Goal: Task Accomplishment & Management: Understand process/instructions

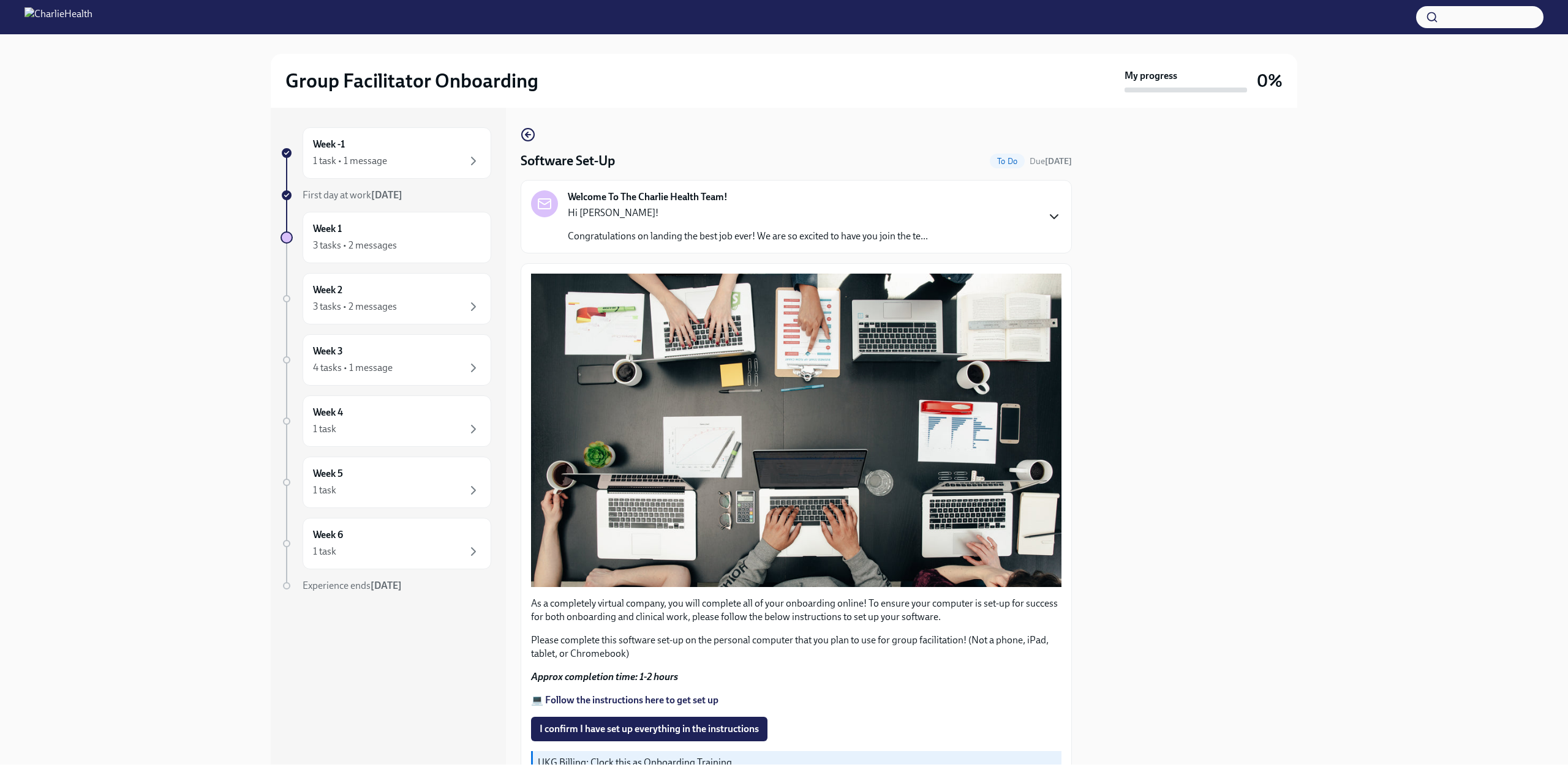
click at [1047, 221] on icon "button" at bounding box center [1054, 216] width 14 height 14
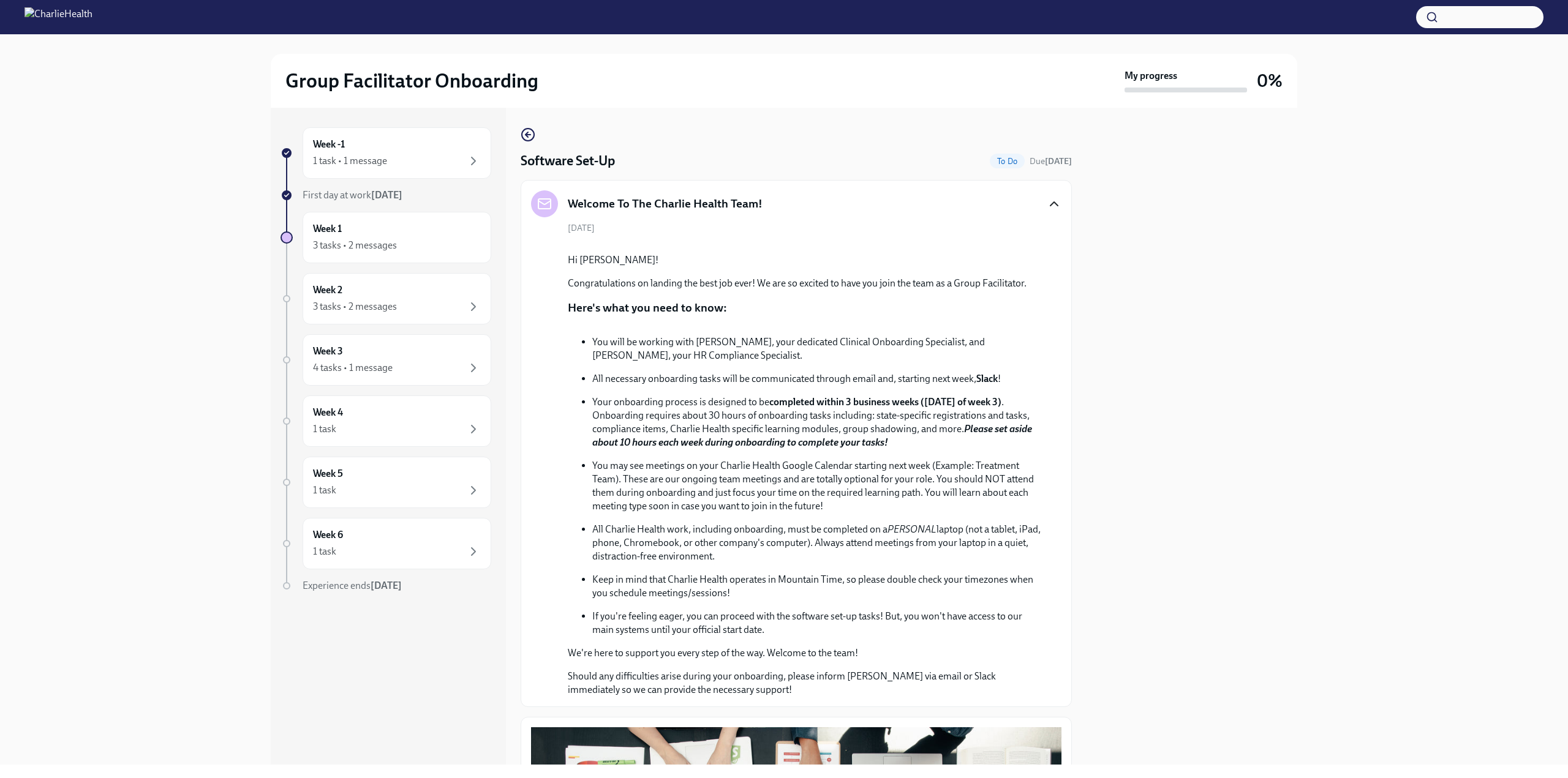
click at [1050, 202] on icon "button" at bounding box center [1054, 204] width 8 height 3
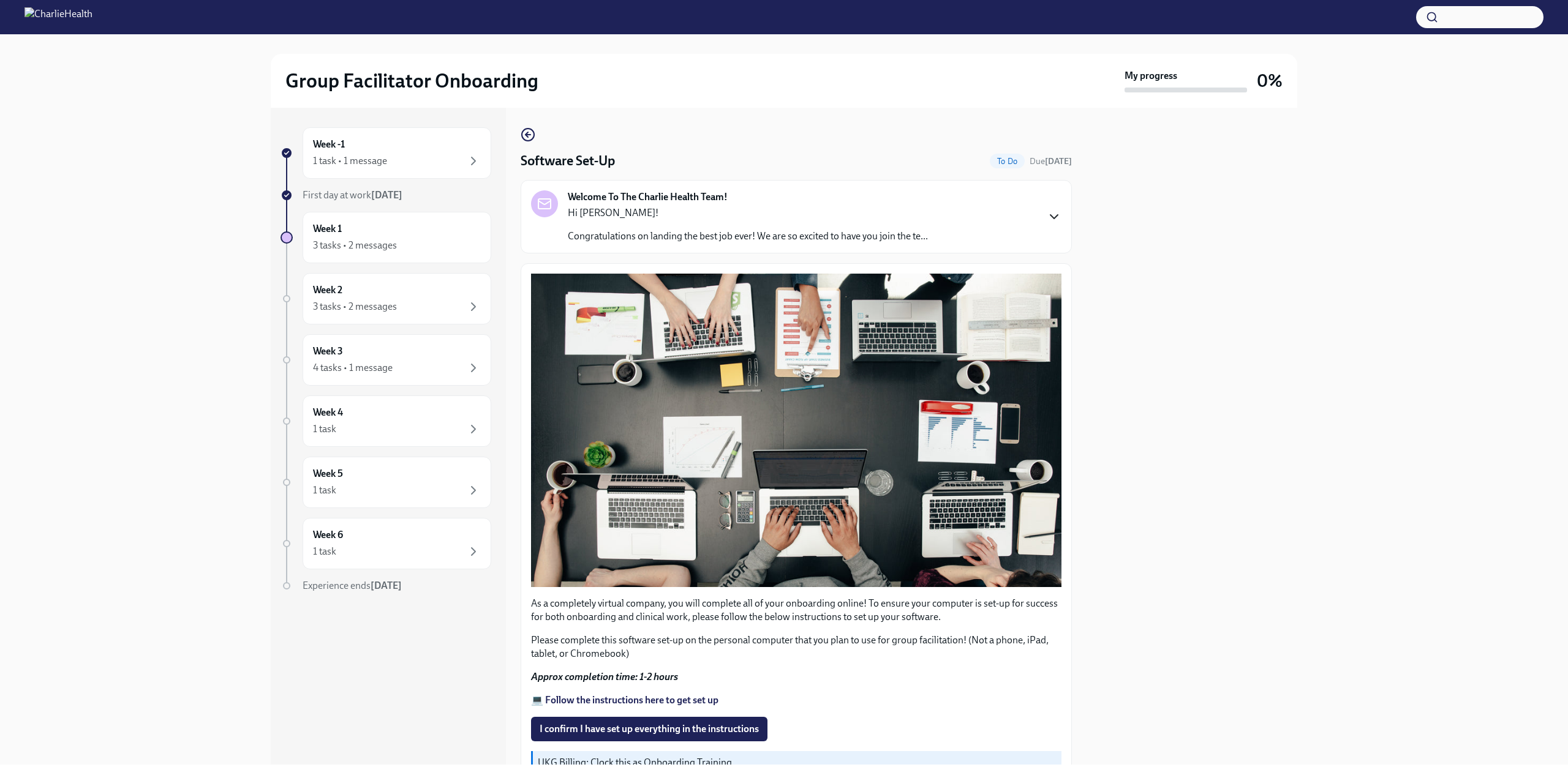
click at [1047, 209] on icon "button" at bounding box center [1054, 216] width 14 height 14
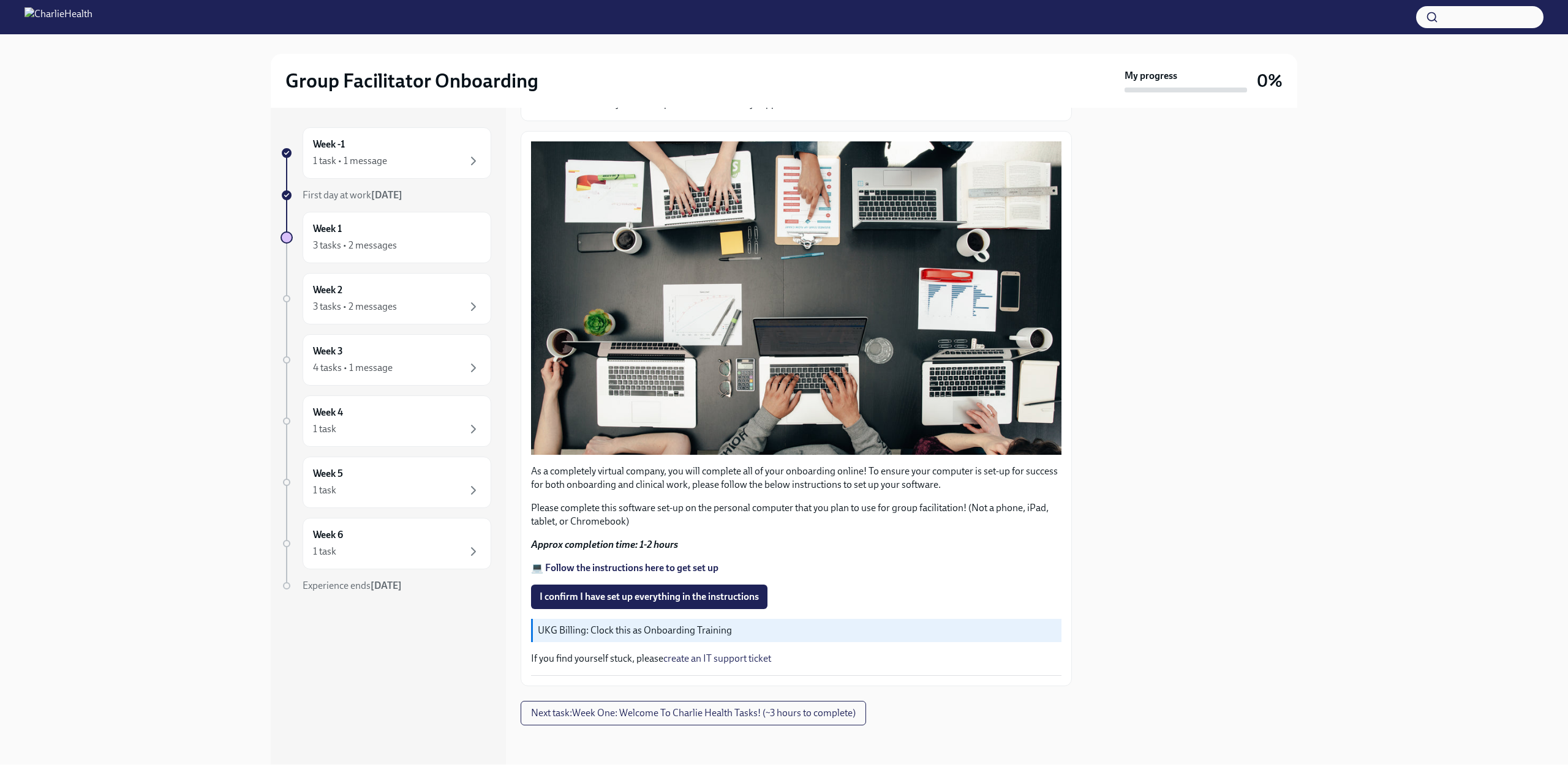
scroll to position [653, 0]
click at [571, 574] on strong "💻 Follow the instructions here to get set up" at bounding box center [624, 568] width 187 height 12
click at [370, 150] on div "Week -1 1 task • 1 message" at bounding box center [396, 153] width 168 height 31
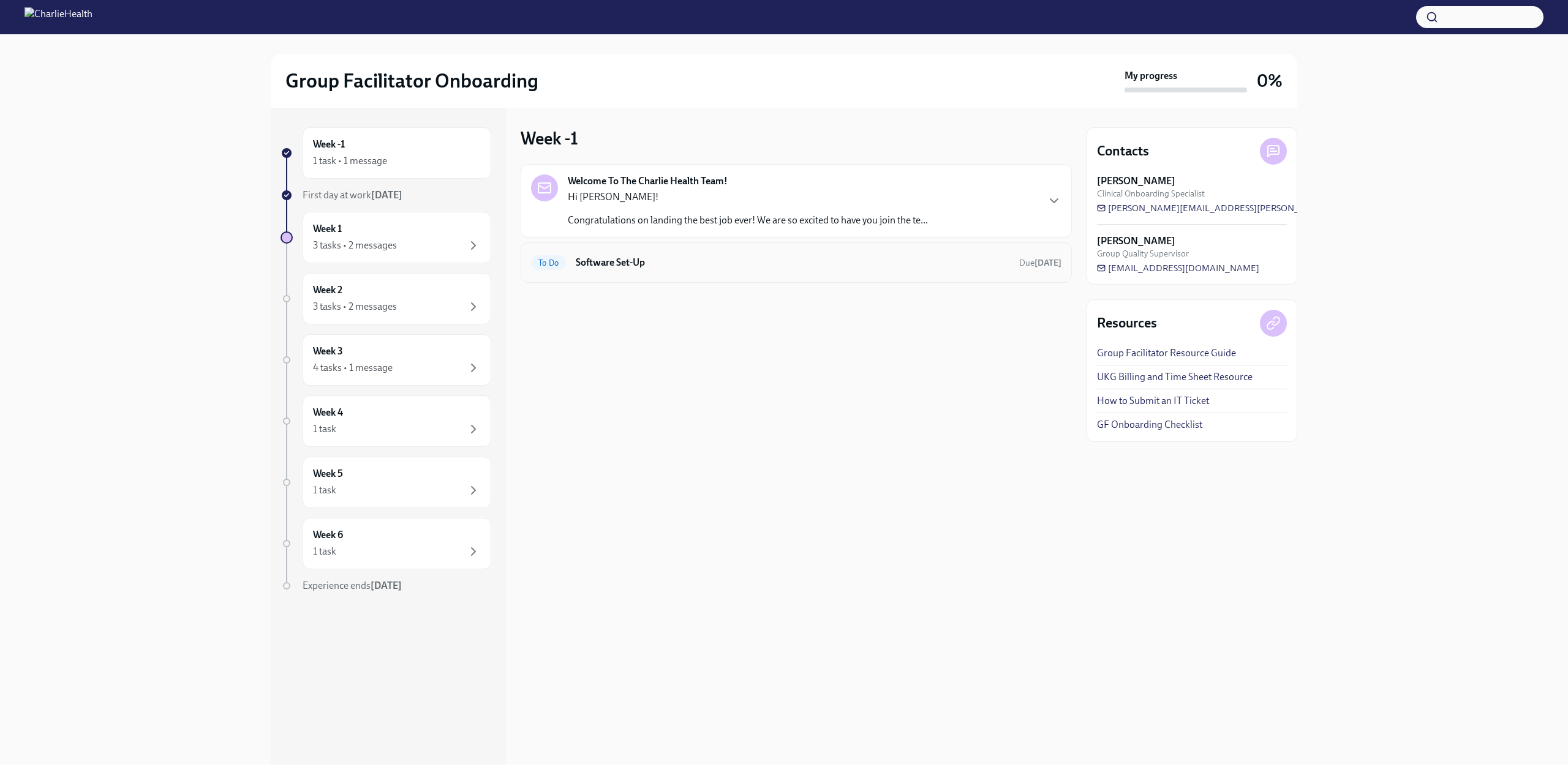
click at [597, 255] on div "To Do Software Set-Up Due [DATE]" at bounding box center [796, 263] width 531 height 20
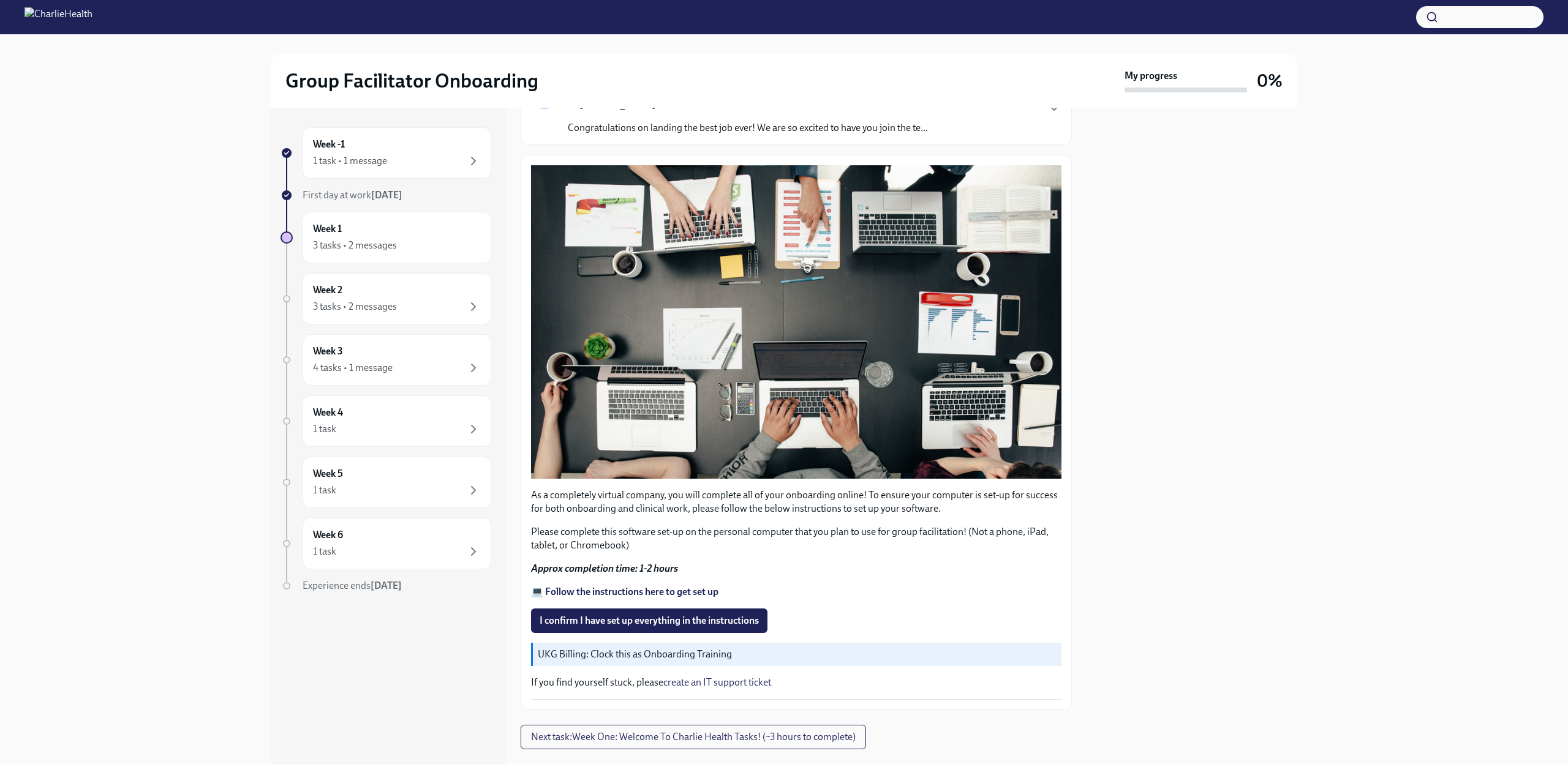
scroll to position [127, 0]
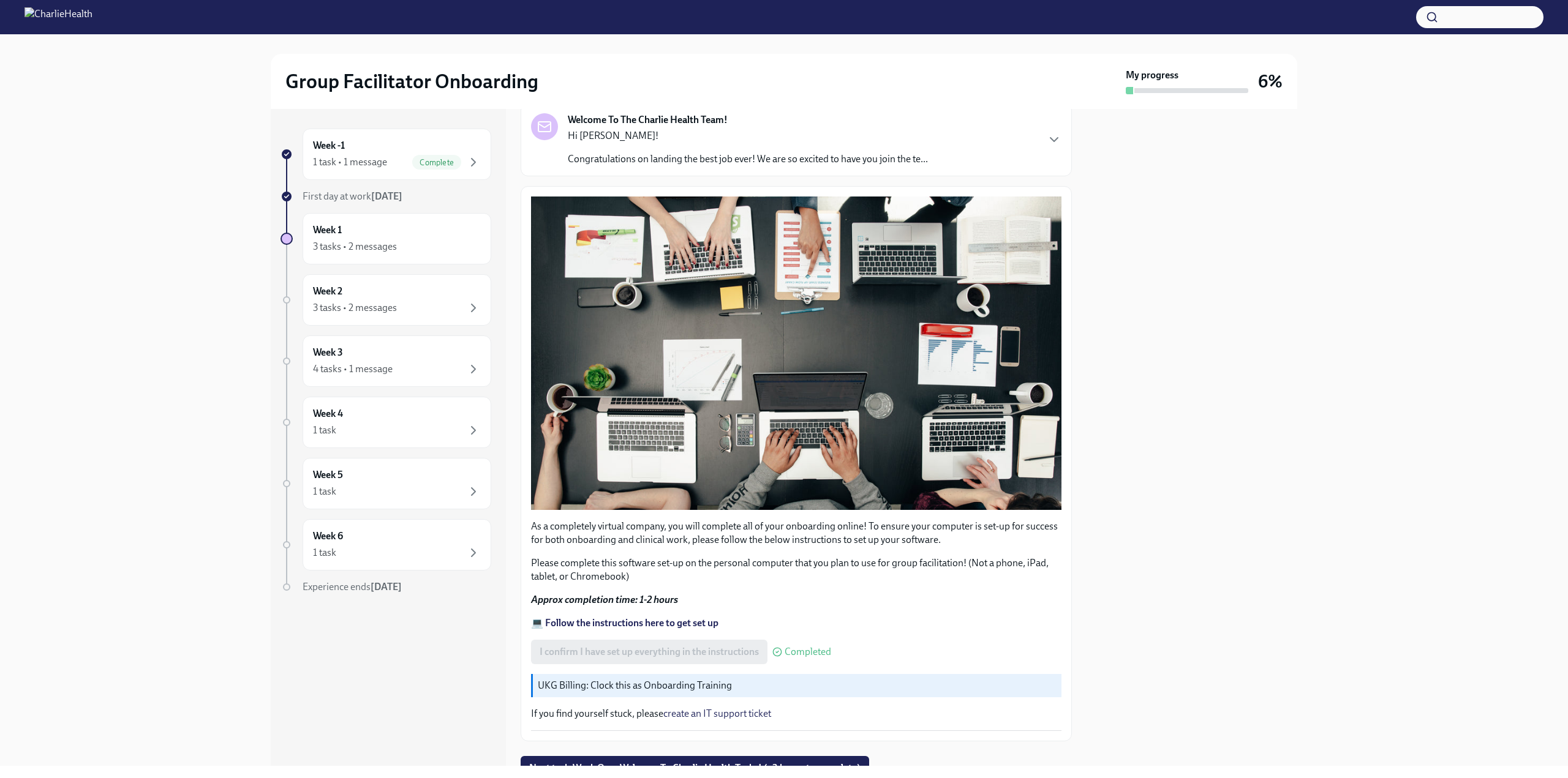
scroll to position [127, 0]
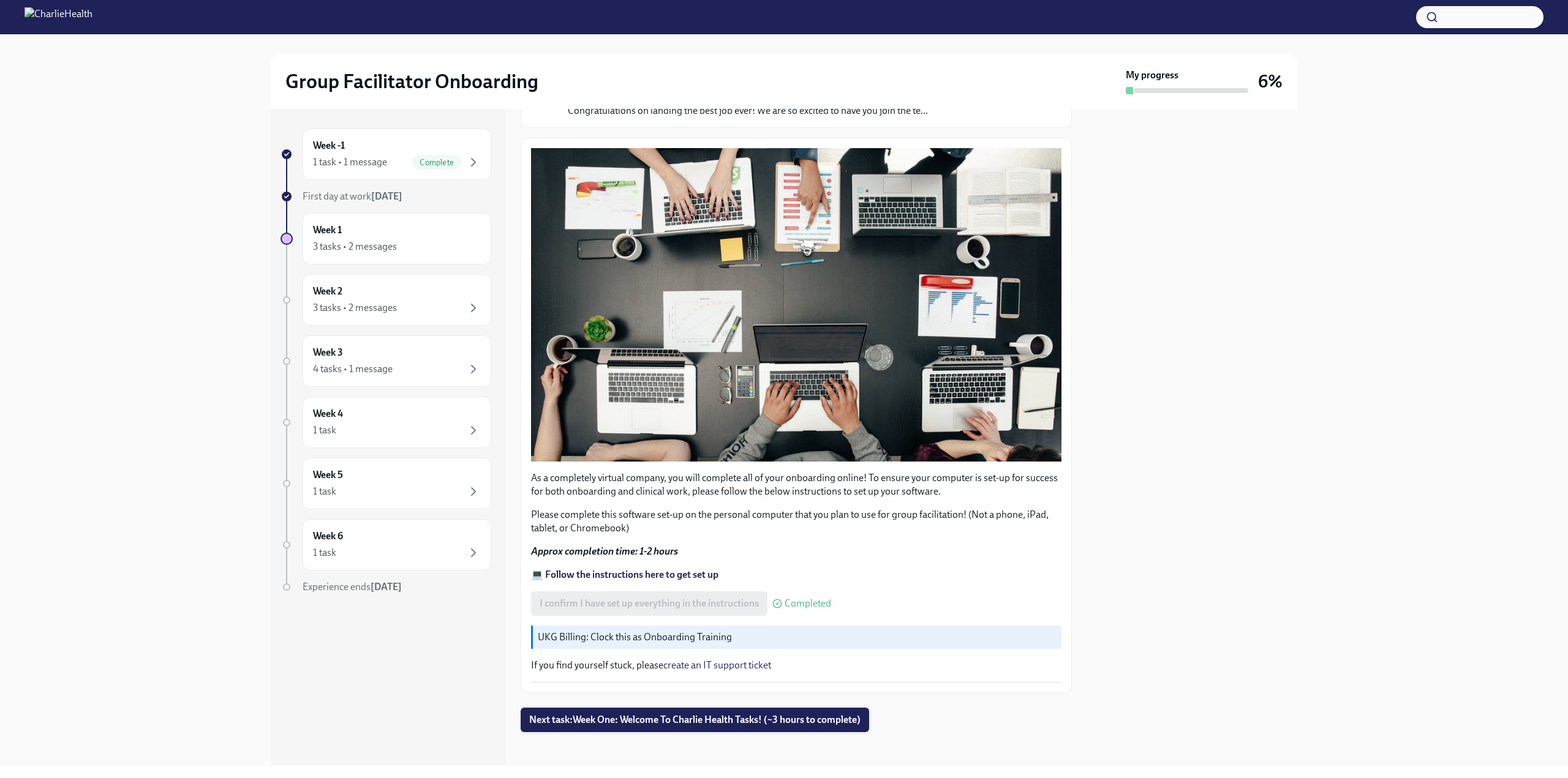
click at [762, 724] on button "Next task : Week One: Welcome To Charlie Health Tasks! (~3 hours to complete)" at bounding box center [695, 720] width 348 height 25
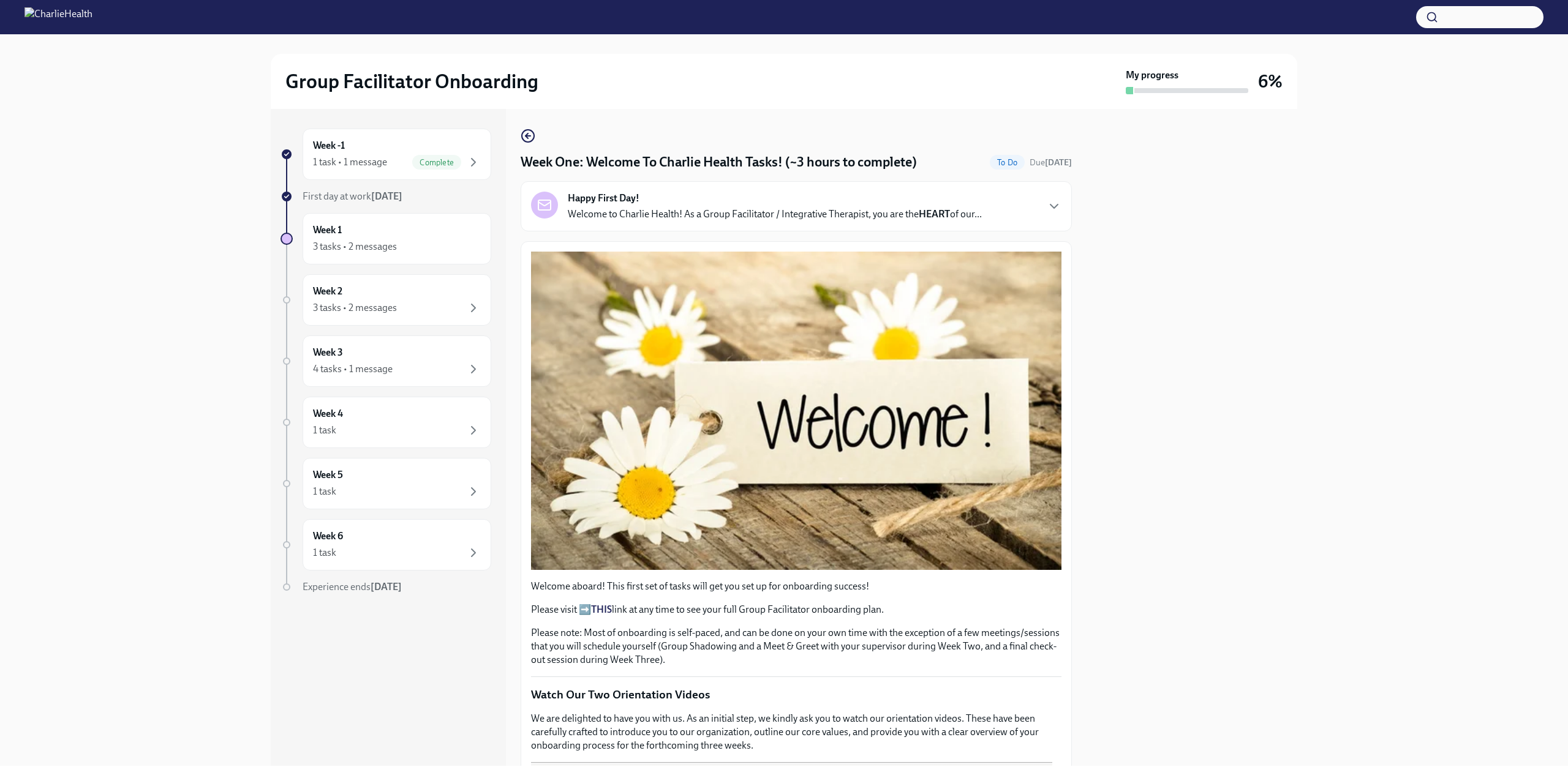
drag, startPoint x: 1072, startPoint y: 228, endPoint x: 1070, endPoint y: 234, distance: 6.3
click at [1070, 234] on div "Week -1 1 task • 1 message Complete First day at work Sep 8th Week 1 3 tasks • …" at bounding box center [784, 437] width 1026 height 657
